Goal: Communication & Community: Answer question/provide support

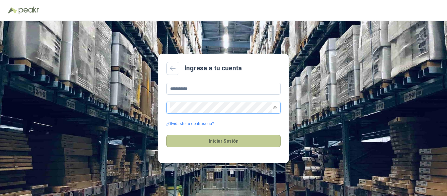
click at [206, 135] on button "Iniciar Sesión" at bounding box center [223, 141] width 115 height 12
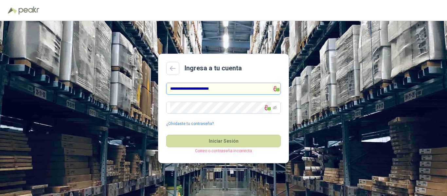
click at [231, 90] on input "**********" at bounding box center [223, 89] width 115 height 12
type input "**********"
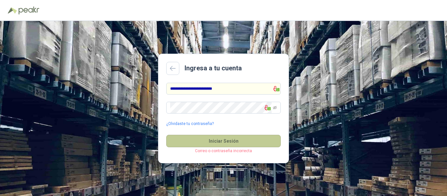
click at [217, 137] on button "Iniciar Sesión" at bounding box center [223, 141] width 115 height 12
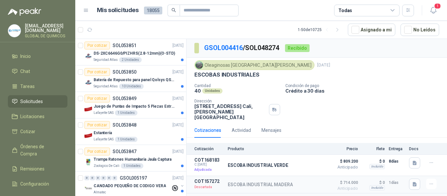
click at [433, 10] on icon "button" at bounding box center [433, 10] width 8 height 8
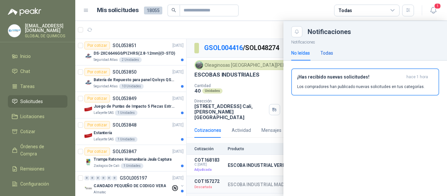
click at [327, 52] on div "Todas" at bounding box center [326, 52] width 13 height 7
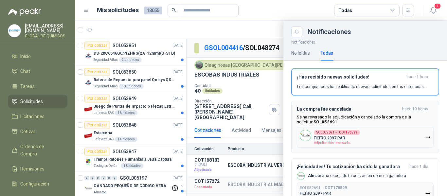
click at [394, 133] on button "SOL052691 → COT170599 FILTRO 2097 PAR Adjudicación reversada" at bounding box center [365, 137] width 137 height 21
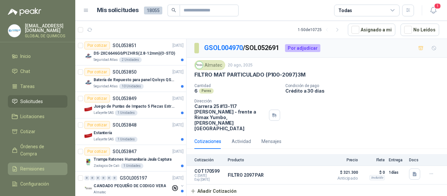
click at [38, 165] on span "Remisiones" at bounding box center [32, 168] width 24 height 7
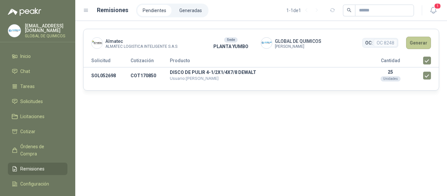
click at [422, 41] on button "Generar" at bounding box center [418, 43] width 25 height 12
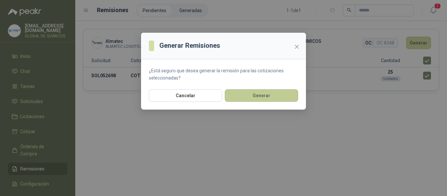
click at [251, 94] on button "Generar" at bounding box center [261, 95] width 73 height 12
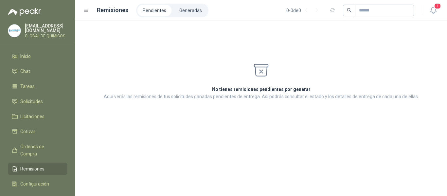
click at [195, 16] on ul "Pendientes Generadas" at bounding box center [172, 11] width 72 height 14
click at [196, 15] on li "Generadas" at bounding box center [190, 10] width 33 height 11
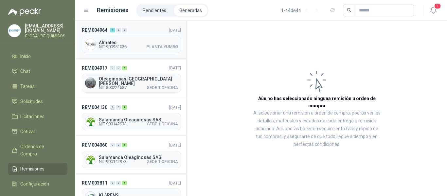
click at [145, 41] on span "Almatec" at bounding box center [138, 42] width 79 height 5
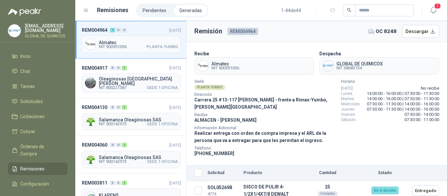
scroll to position [4, 0]
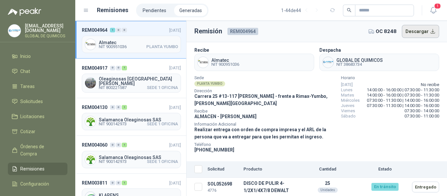
click at [428, 34] on button "Descargar" at bounding box center [421, 31] width 38 height 13
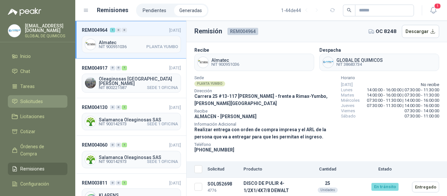
click at [32, 104] on link "Solicitudes" at bounding box center [38, 101] width 60 height 12
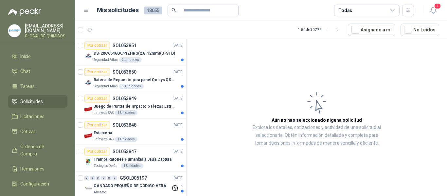
click at [380, 11] on div "Todas" at bounding box center [366, 11] width 65 height 12
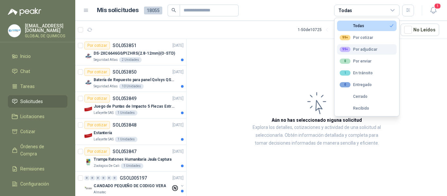
click at [366, 46] on button "99+ Por adjudicar" at bounding box center [367, 49] width 60 height 10
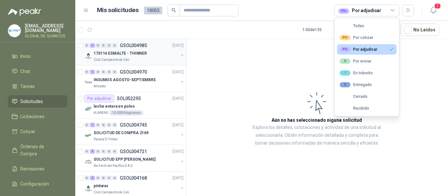
click at [176, 51] on div "170114 ESMALTE - THINNER Club Campestre de Cali" at bounding box center [134, 55] width 100 height 13
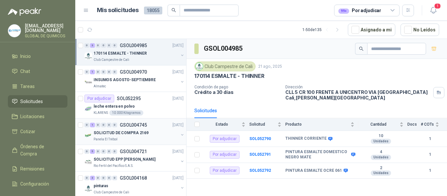
click at [180, 134] on div "0 1 0 0 0 0 GSOL004745 [DATE] SOLICITUD DE COMPRA 2169 Panela El Trébol" at bounding box center [130, 132] width 111 height 27
click at [180, 160] on button "button" at bounding box center [182, 161] width 5 height 5
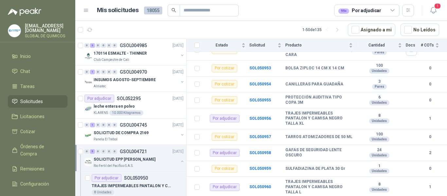
scroll to position [279, 0]
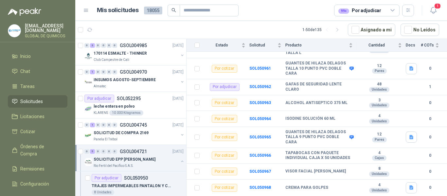
click at [366, 14] on div "99+ Por adjudicar" at bounding box center [359, 10] width 43 height 7
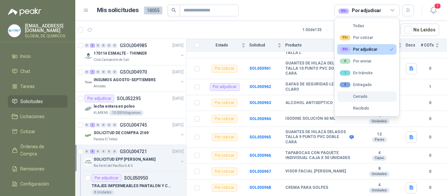
click at [360, 99] on button "Cerrado" at bounding box center [367, 96] width 60 height 10
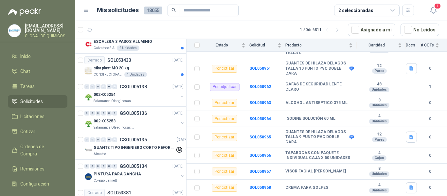
scroll to position [181, 0]
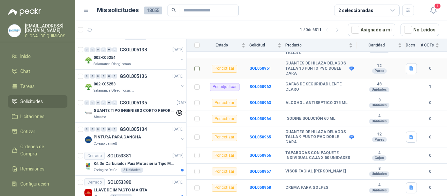
drag, startPoint x: 187, startPoint y: 69, endPoint x: 188, endPoint y: 78, distance: 9.2
click at [188, 78] on td at bounding box center [195, 68] width 17 height 21
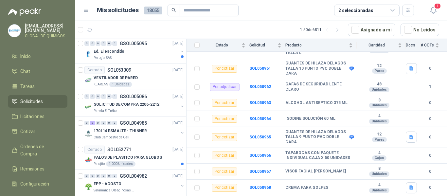
scroll to position [1042, 0]
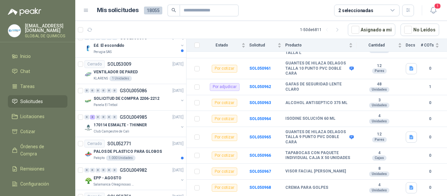
click at [363, 12] on div "2 seleccionadas" at bounding box center [355, 10] width 35 height 7
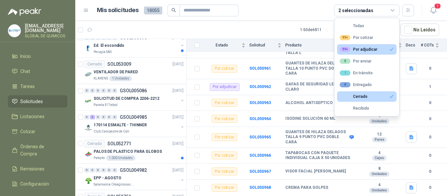
click at [356, 47] on div "99+ Por adjudicar" at bounding box center [359, 49] width 38 height 5
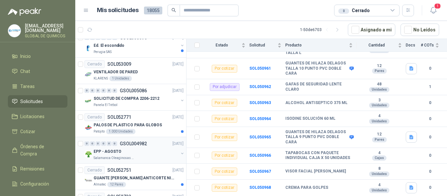
click at [180, 152] on button "button" at bounding box center [182, 153] width 5 height 5
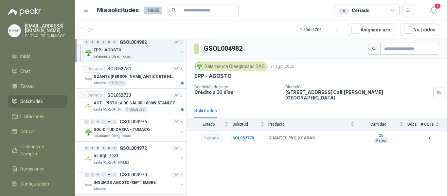
scroll to position [1207, 0]
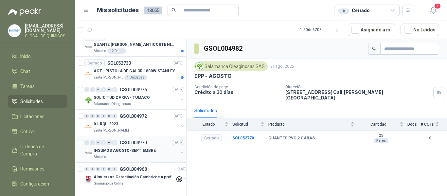
click at [173, 148] on div "INSUMOS AGOSTO-SEPTIEMBRE Almatec" at bounding box center [134, 153] width 100 height 13
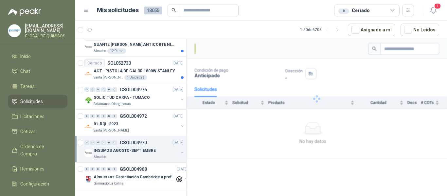
click at [173, 148] on div "INSUMOS AGOSTO-SEPTIEMBRE Almatec" at bounding box center [134, 153] width 100 height 13
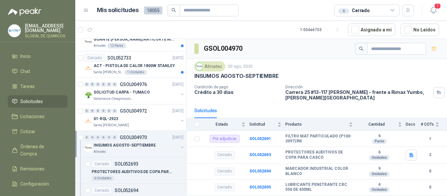
scroll to position [2, 0]
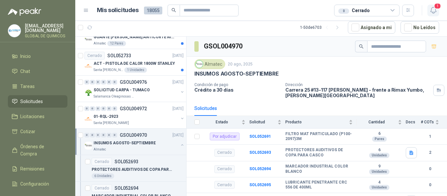
click at [431, 14] on icon "button" at bounding box center [433, 10] width 8 height 8
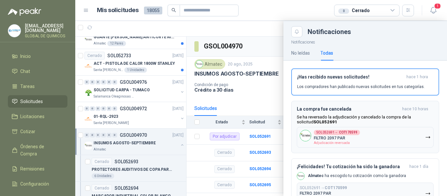
click at [333, 137] on p "FILTRO 2097 PAR" at bounding box center [329, 138] width 31 height 5
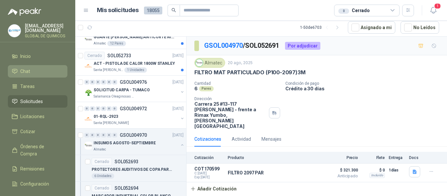
click at [48, 70] on li "Chat" at bounding box center [38, 71] width 52 height 7
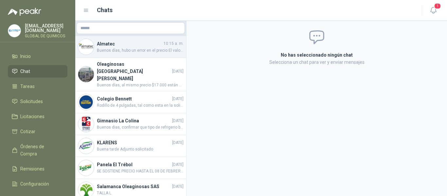
click at [151, 49] on span "Buenos días, hubo un error en el precio El valor del Par es de $45.000 Se cotiz…" at bounding box center [140, 50] width 87 height 6
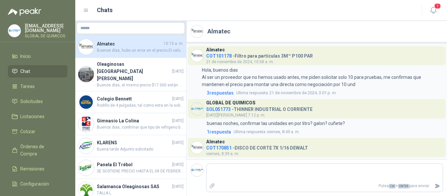
scroll to position [349, 0]
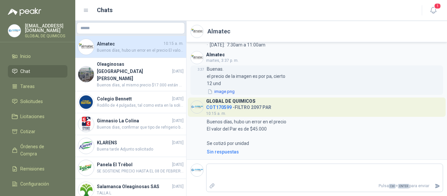
click at [229, 94] on button "image.png" at bounding box center [221, 91] width 28 height 7
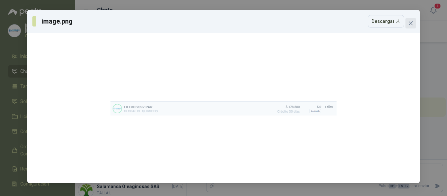
click at [411, 24] on icon "close" at bounding box center [411, 23] width 4 height 4
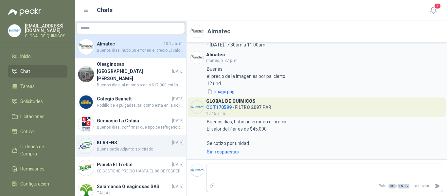
click at [160, 146] on span "Buena tarde Adjunto solicitado" at bounding box center [140, 149] width 87 height 6
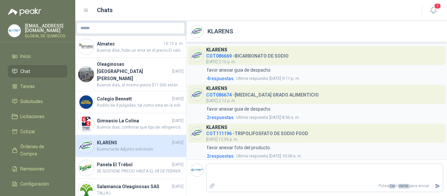
scroll to position [128, 0]
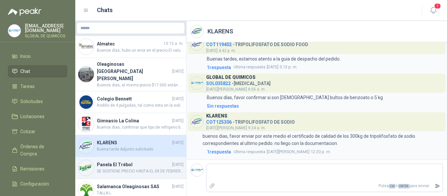
click at [151, 168] on span "SE SOSTIENE PRECIO HASTA EL 08 DE FEBRERO POR INCREMENTO DE PINTUCO" at bounding box center [140, 171] width 87 height 6
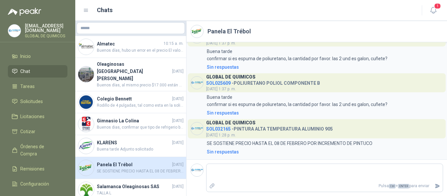
scroll to position [149, 0]
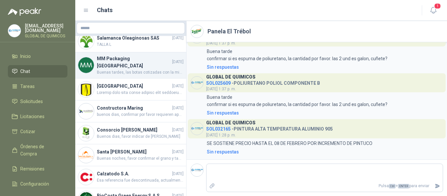
click at [171, 69] on span "Buenas tardes, las botas cotizadas con la misma de la ficha que adjuntaron. En …" at bounding box center [140, 72] width 87 height 6
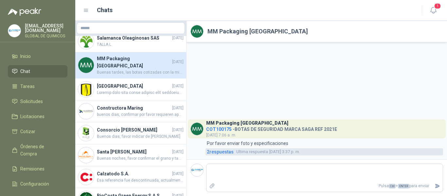
click at [228, 153] on span "2 respuesta s" at bounding box center [220, 151] width 27 height 7
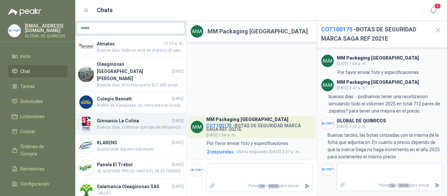
click at [163, 113] on div "Gimnasio La [MEDICAL_DATA] [DATE] Buenos dias, confirmar que tipo de refrigerio…" at bounding box center [130, 124] width 111 height 22
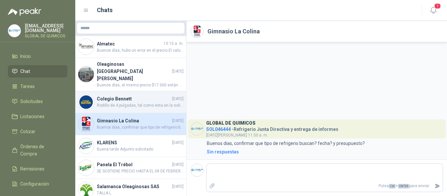
click at [161, 91] on div "Colegio [PERSON_NAME] [DATE] Rodillo de 4 pulgadas, tal como esta en la solicit…" at bounding box center [130, 102] width 111 height 22
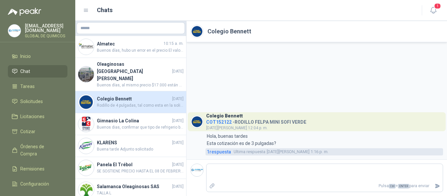
click at [220, 154] on span "1 respuesta" at bounding box center [219, 151] width 24 height 7
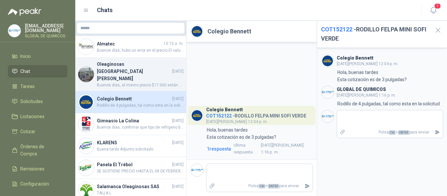
click at [145, 82] on span "Buenos días, al mismo precio $17.000 están para entrega inmediata la cantidad s…" at bounding box center [140, 85] width 87 height 6
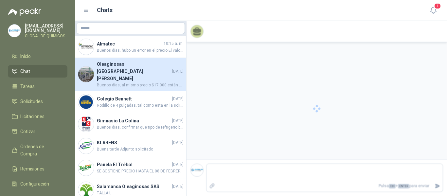
scroll to position [27, 0]
